Goal: Check status: Check status

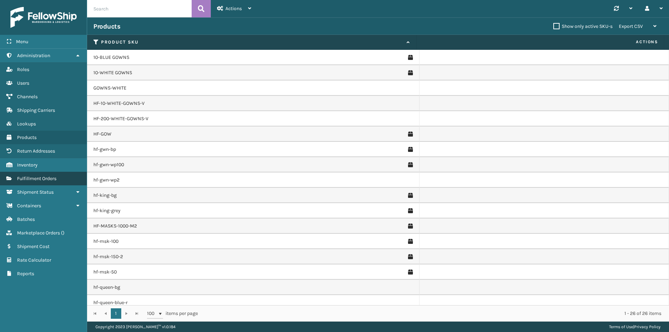
click at [49, 178] on span "Fulfillment Orders" at bounding box center [36, 179] width 39 height 6
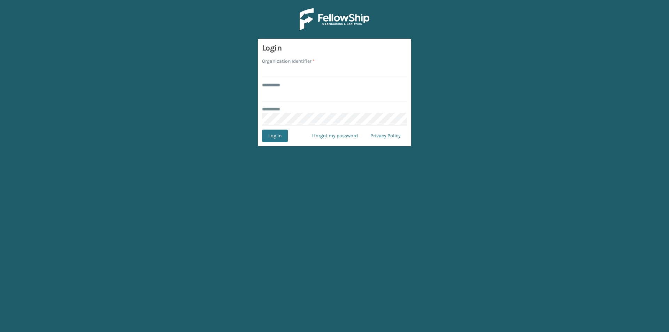
click at [283, 73] on input "Organization Identifier *" at bounding box center [334, 71] width 145 height 13
type input "Plush"
click at [290, 95] on input "******** *" at bounding box center [334, 95] width 145 height 13
type input "********"
click at [262, 130] on button "Log In" at bounding box center [275, 136] width 26 height 13
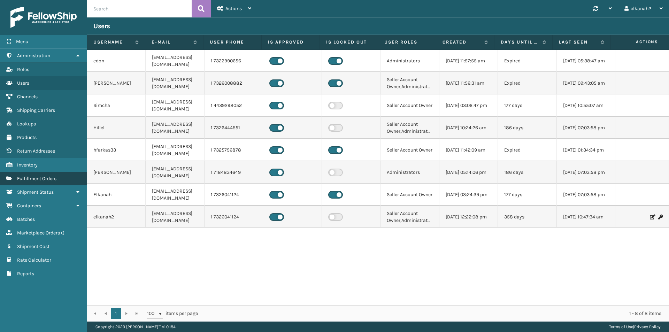
click at [51, 175] on link "Fulfillment Orders" at bounding box center [43, 179] width 87 height 14
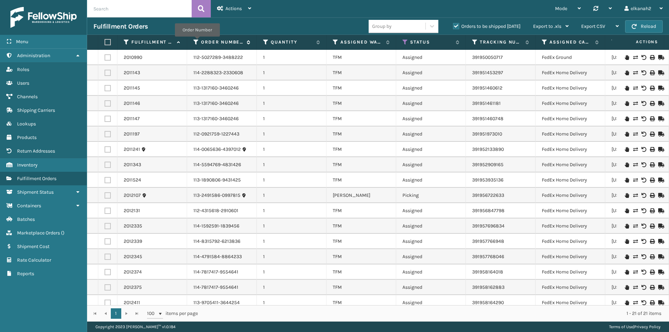
click at [197, 41] on icon at bounding box center [196, 42] width 6 height 6
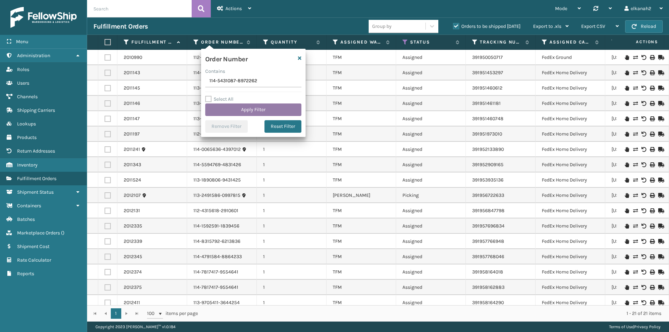
type input "114-5431087-8972262"
click at [256, 109] on button "Apply Filter" at bounding box center [253, 110] width 96 height 13
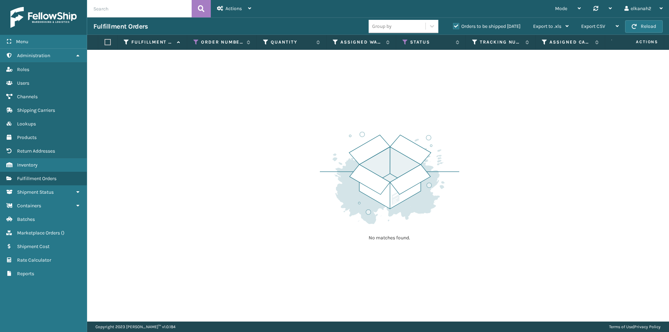
click at [456, 24] on label "Orders to be shipped [DATE]" at bounding box center [487, 26] width 68 height 6
click at [453, 24] on input "Orders to be shipped [DATE]" at bounding box center [453, 24] width 0 height 5
click at [405, 41] on icon at bounding box center [406, 42] width 6 height 6
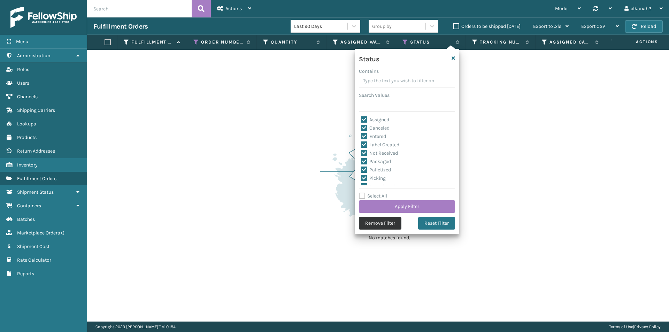
click at [392, 226] on button "Remove Filter" at bounding box center [380, 223] width 43 height 13
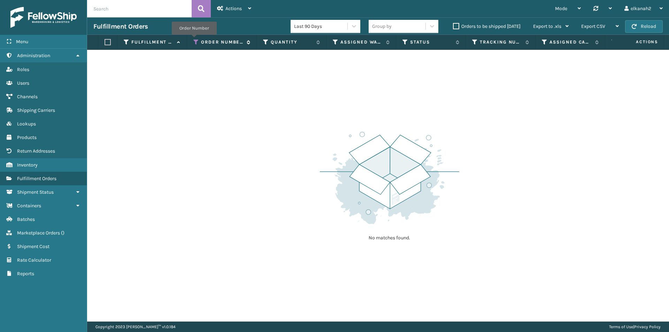
click at [194, 40] on icon at bounding box center [196, 42] width 6 height 6
click at [511, 132] on div "No matches found." at bounding box center [378, 186] width 582 height 272
click at [459, 24] on label "Orders to be shipped [DATE]" at bounding box center [487, 26] width 68 height 6
click at [453, 24] on input "Orders to be shipped [DATE]" at bounding box center [453, 24] width 0 height 5
click at [457, 26] on label "Orders to be shipped [DATE]" at bounding box center [487, 26] width 68 height 6
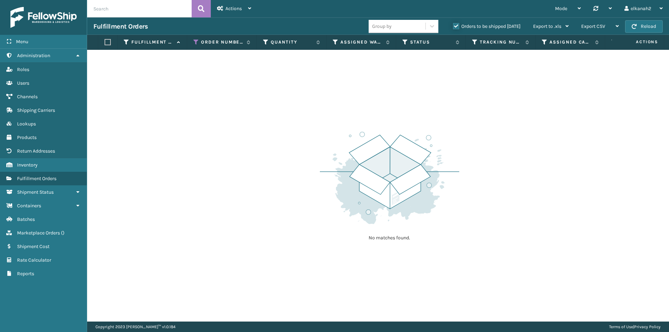
click at [453, 26] on input "Orders to be shipped [DATE]" at bounding box center [453, 24] width 0 height 5
click at [161, 7] on input "text" at bounding box center [139, 8] width 105 height 17
paste input "114-5431087-8972262"
type input "114-5431087-8972262"
click at [200, 8] on icon at bounding box center [201, 8] width 7 height 10
